Goal: Task Accomplishment & Management: Manage account settings

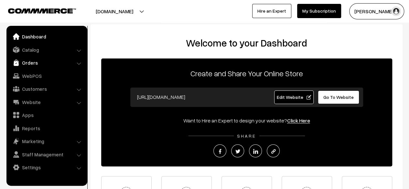
click at [31, 62] on link "Orders" at bounding box center [46, 63] width 77 height 12
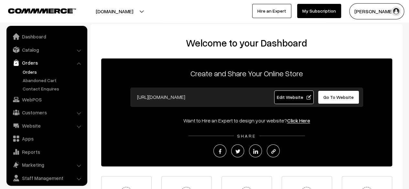
click at [32, 73] on link "Orders" at bounding box center [53, 72] width 64 height 7
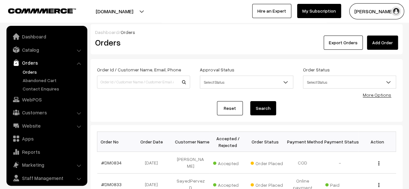
scroll to position [17, 0]
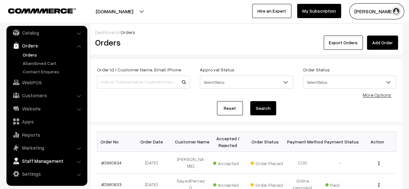
click at [52, 161] on link "Staff Management" at bounding box center [46, 161] width 77 height 12
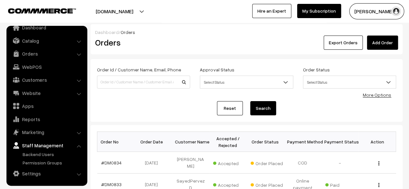
scroll to position [9, 0]
click at [49, 161] on link "Permission Groups" at bounding box center [53, 163] width 64 height 7
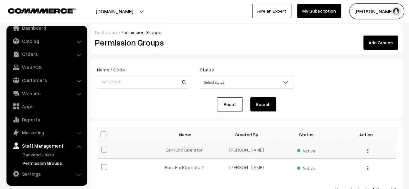
scroll to position [50, 0]
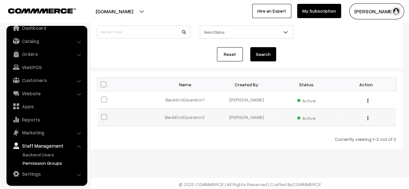
click at [368, 118] on img "button" at bounding box center [368, 118] width 1 height 4
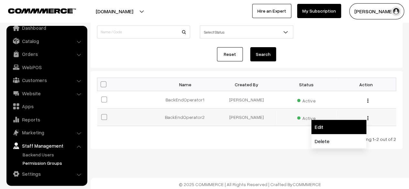
click at [342, 124] on link "Edit" at bounding box center [339, 127] width 55 height 14
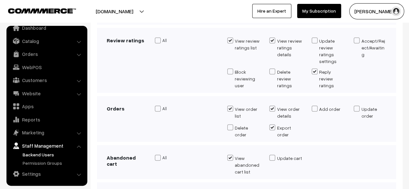
scroll to position [274, 0]
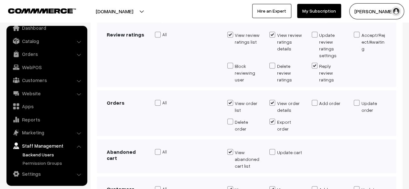
click at [357, 100] on span at bounding box center [357, 103] width 6 height 6
click at [357, 101] on input "Update order" at bounding box center [356, 107] width 4 height 13
checkbox input "true"
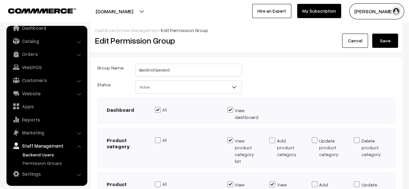
scroll to position [0, 0]
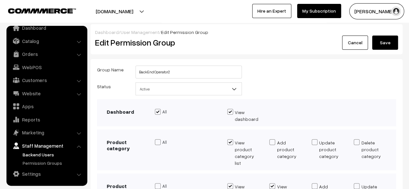
click at [385, 47] on button "Save" at bounding box center [385, 43] width 26 height 14
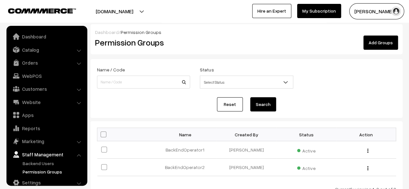
scroll to position [9, 0]
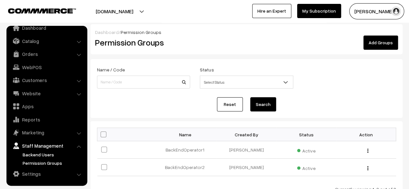
click at [29, 154] on link "Backend Users" at bounding box center [53, 154] width 64 height 7
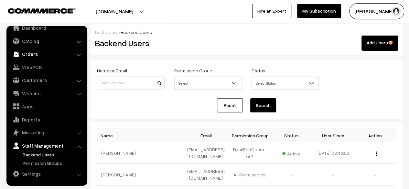
click at [33, 54] on link "Orders" at bounding box center [46, 54] width 77 height 12
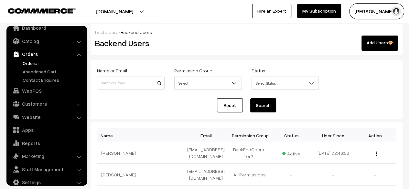
click at [32, 63] on link "Orders" at bounding box center [53, 63] width 64 height 7
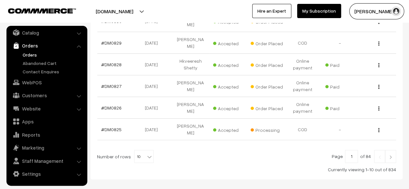
scroll to position [223, 0]
click at [393, 156] on img at bounding box center [391, 158] width 6 height 4
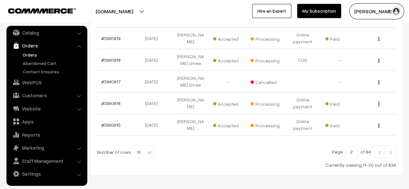
scroll to position [246, 0]
click at [390, 151] on img at bounding box center [391, 153] width 6 height 4
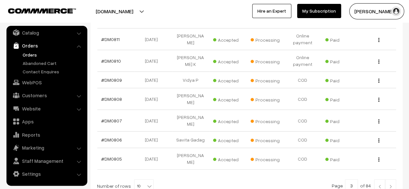
scroll to position [223, 0]
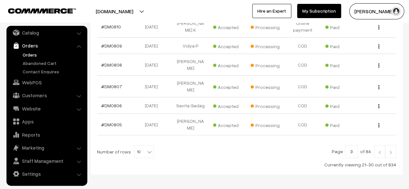
click at [388, 150] on img at bounding box center [391, 152] width 6 height 4
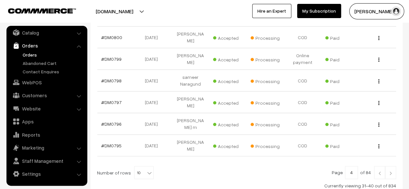
scroll to position [214, 0]
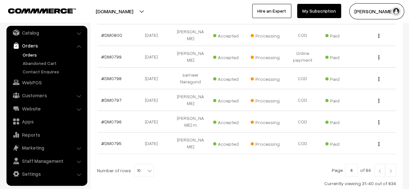
click at [391, 169] on img at bounding box center [391, 171] width 6 height 4
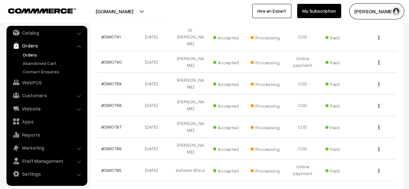
scroll to position [226, 0]
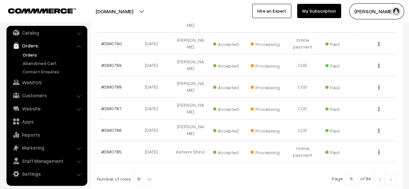
click at [393, 172] on link at bounding box center [390, 178] width 11 height 13
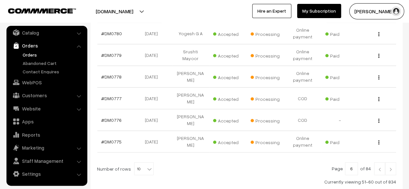
scroll to position [238, 0]
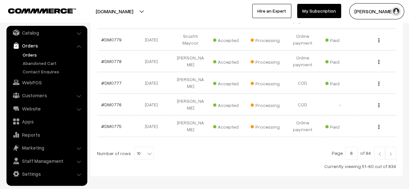
click at [379, 152] on img at bounding box center [380, 154] width 6 height 4
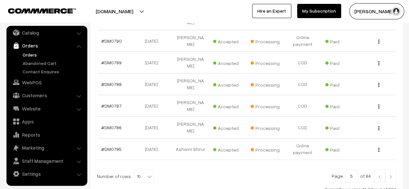
scroll to position [244, 0]
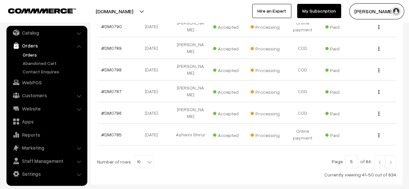
click at [379, 160] on img at bounding box center [380, 162] width 6 height 4
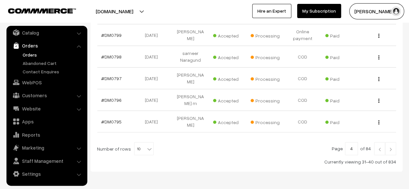
scroll to position [245, 0]
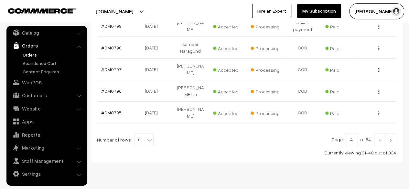
click at [380, 138] on img at bounding box center [380, 140] width 6 height 4
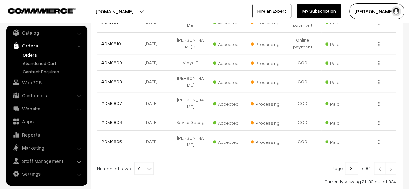
scroll to position [206, 0]
click at [381, 167] on img at bounding box center [380, 169] width 6 height 4
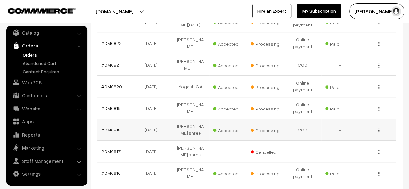
scroll to position [254, 0]
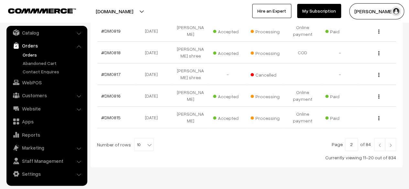
click at [379, 143] on img at bounding box center [380, 145] width 6 height 4
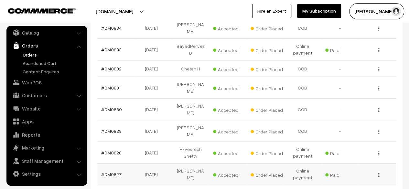
scroll to position [134, 0]
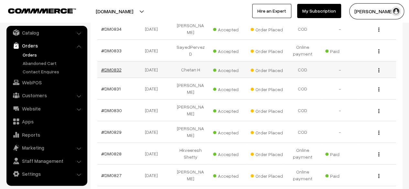
click at [113, 67] on link "#DM0832" at bounding box center [111, 69] width 20 height 5
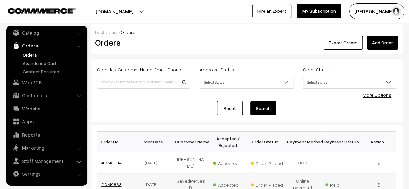
click at [112, 182] on link "#DM0833" at bounding box center [111, 184] width 20 height 5
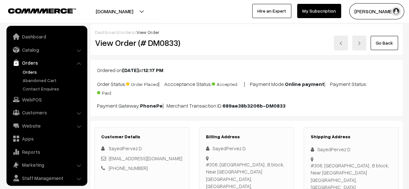
scroll to position [17, 0]
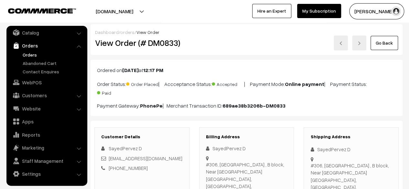
click at [384, 45] on link "Go Back" at bounding box center [384, 43] width 27 height 14
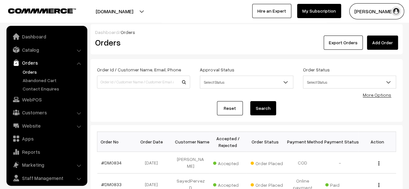
scroll to position [17, 0]
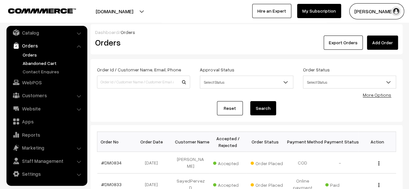
click at [39, 62] on link "Abandoned Cart" at bounding box center [53, 63] width 64 height 7
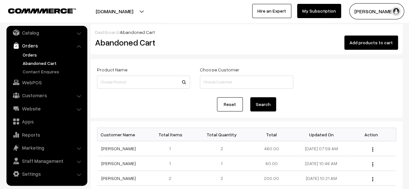
click at [31, 54] on link "Orders" at bounding box center [53, 54] width 64 height 7
